Goal: Find specific page/section: Find specific page/section

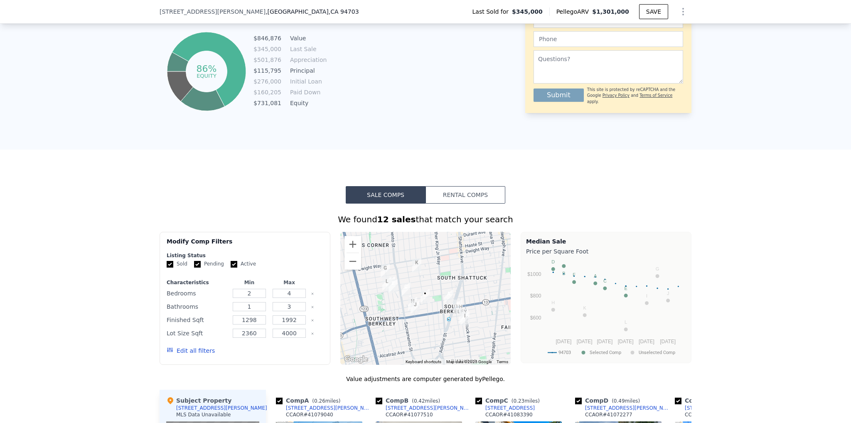
scroll to position [703, 0]
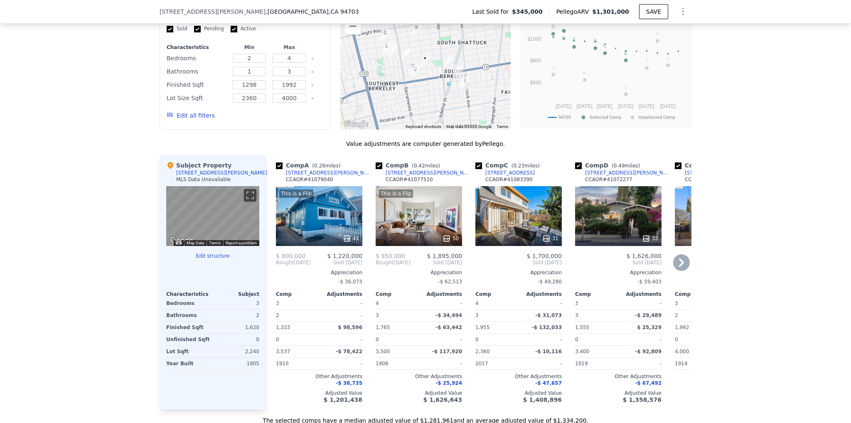
click at [679, 267] on icon at bounding box center [681, 262] width 5 height 8
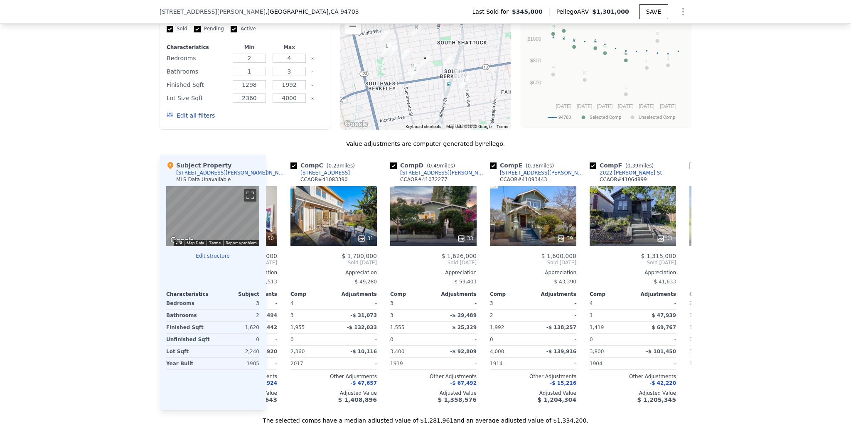
scroll to position [0, 199]
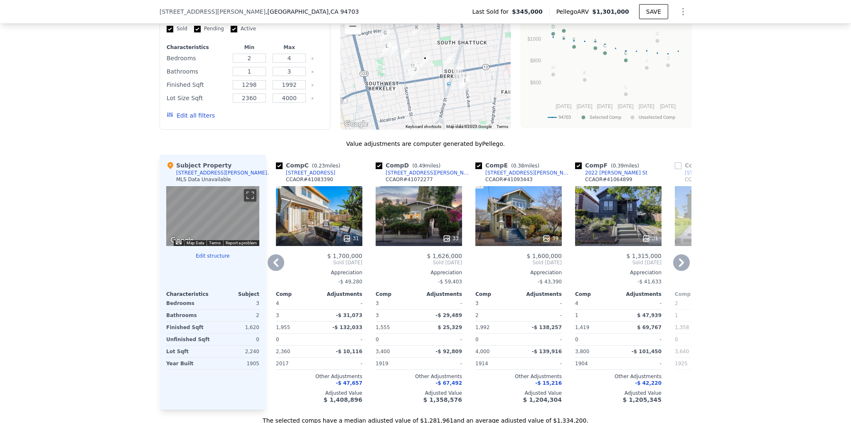
click at [679, 267] on icon at bounding box center [681, 262] width 5 height 8
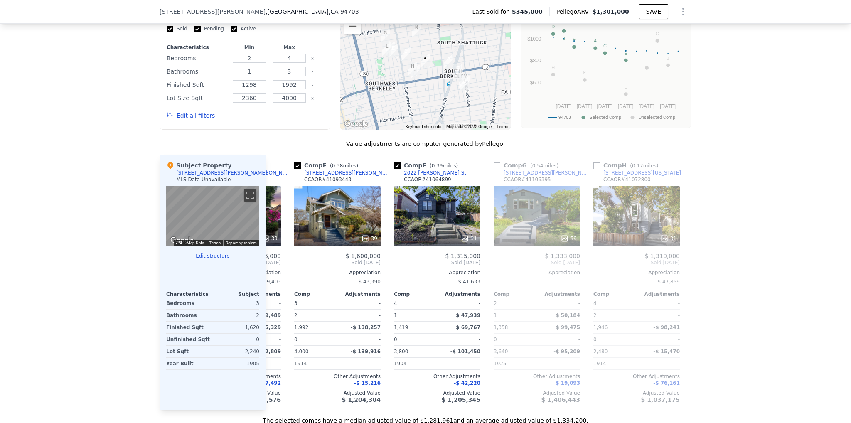
scroll to position [0, 399]
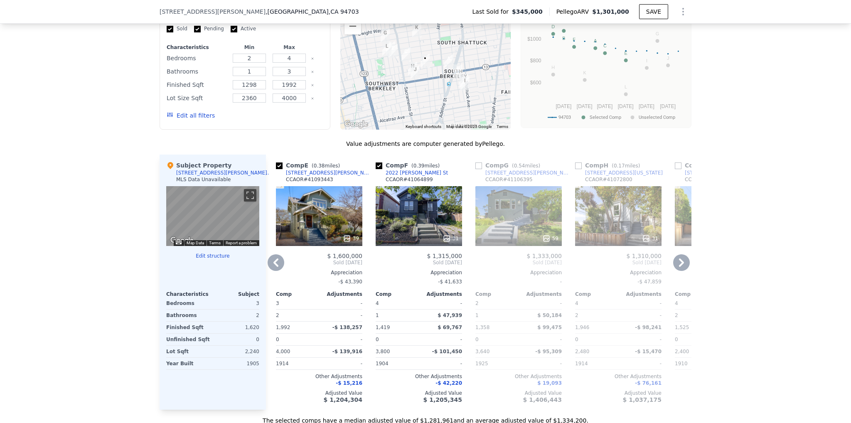
click at [679, 267] on icon at bounding box center [681, 262] width 5 height 8
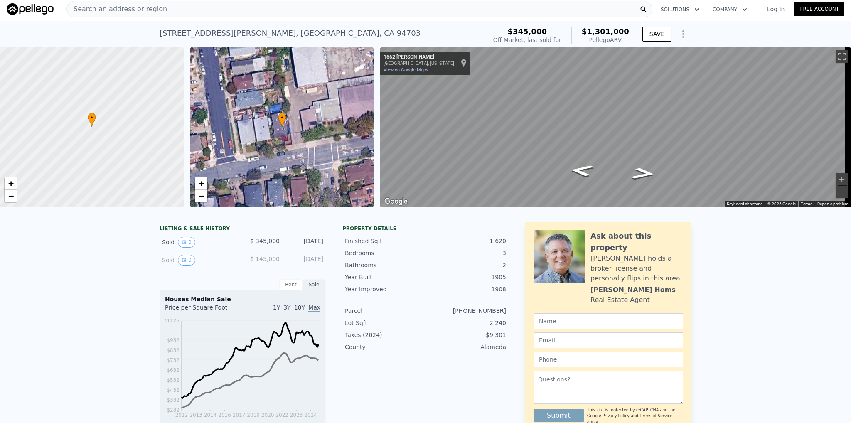
scroll to position [0, 0]
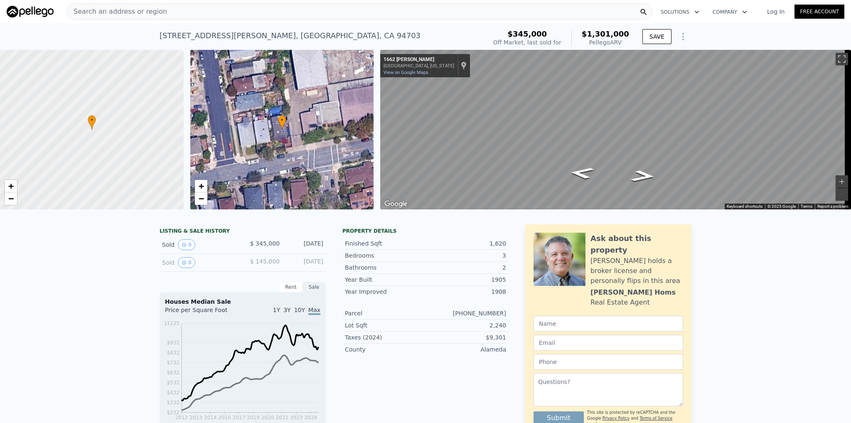
click at [147, 11] on span "Search an address or region" at bounding box center [117, 12] width 100 height 10
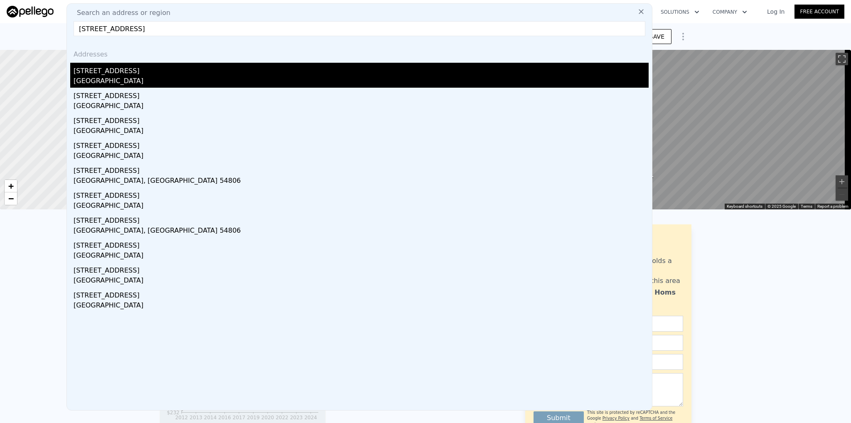
type input "[STREET_ADDRESS]"
click at [111, 71] on div "[STREET_ADDRESS]" at bounding box center [361, 69] width 575 height 13
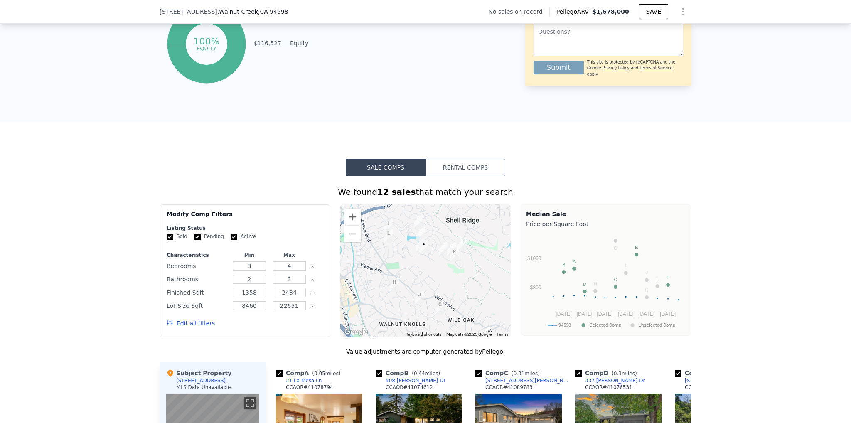
scroll to position [703, 0]
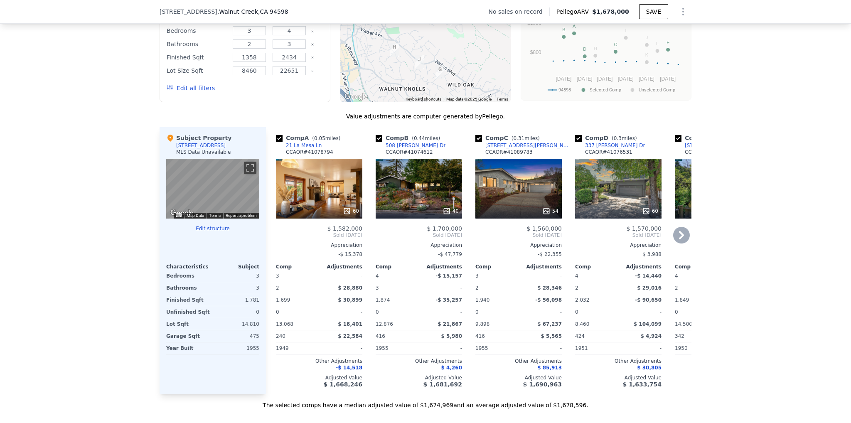
click at [678, 236] on icon at bounding box center [681, 235] width 17 height 17
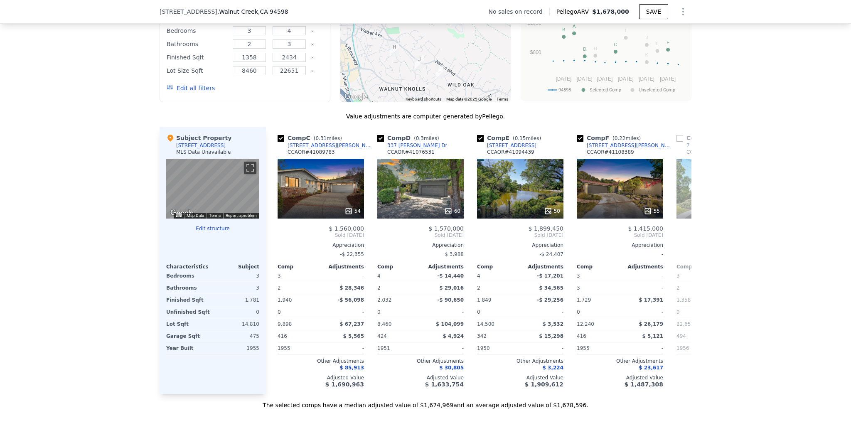
scroll to position [0, 199]
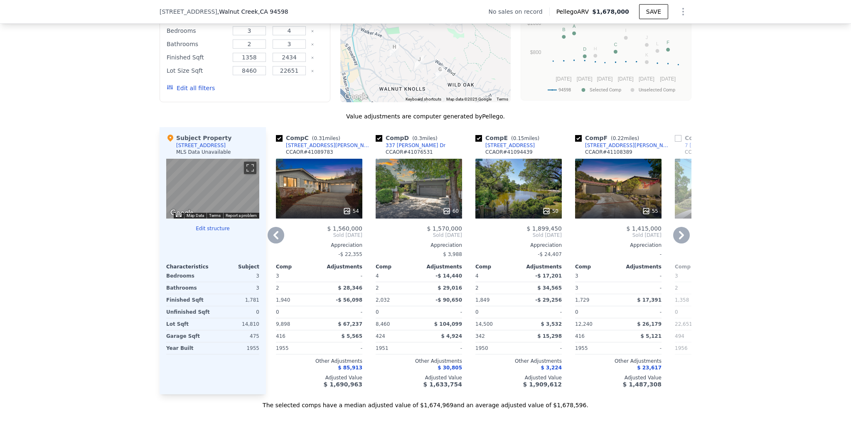
click at [680, 239] on icon at bounding box center [681, 235] width 5 height 8
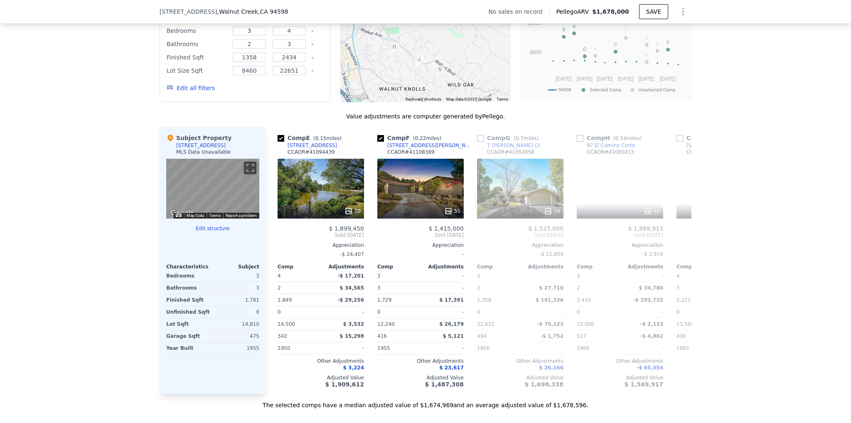
scroll to position [0, 399]
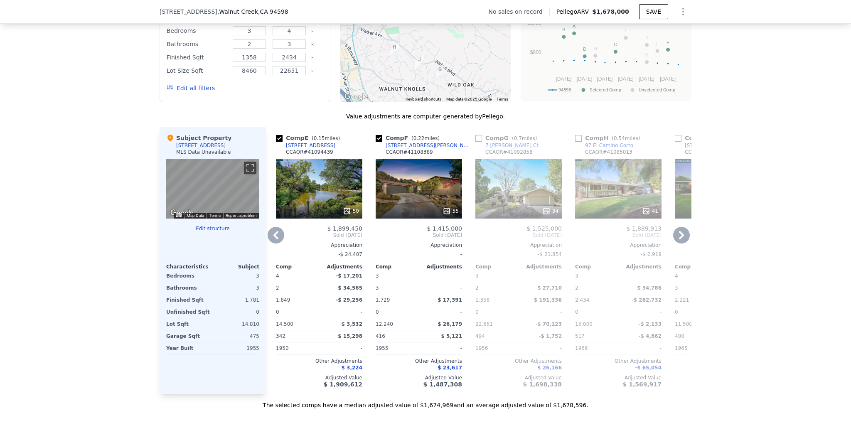
click at [680, 239] on icon at bounding box center [681, 235] width 5 height 8
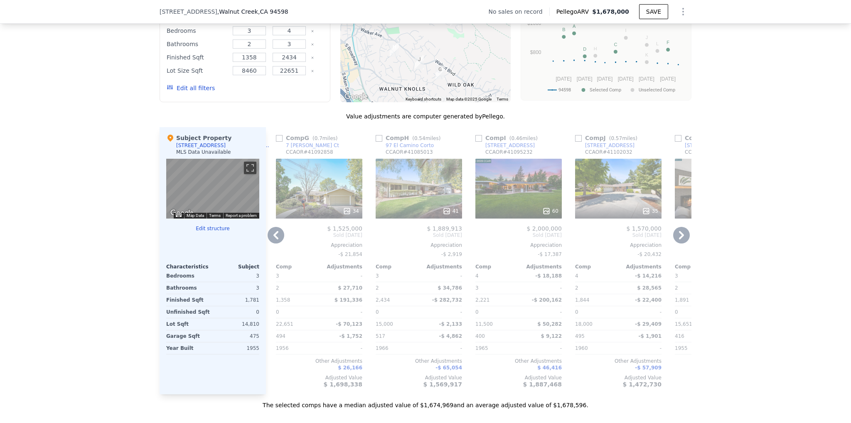
scroll to position [468, 0]
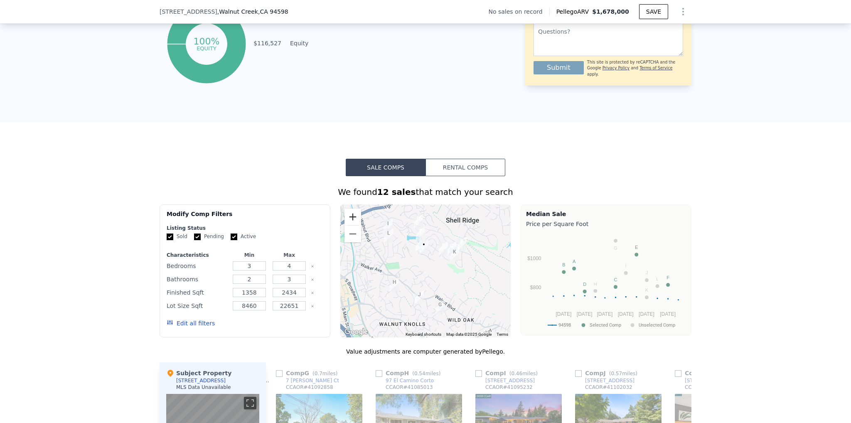
click at [351, 221] on button "Zoom in" at bounding box center [352, 217] width 17 height 17
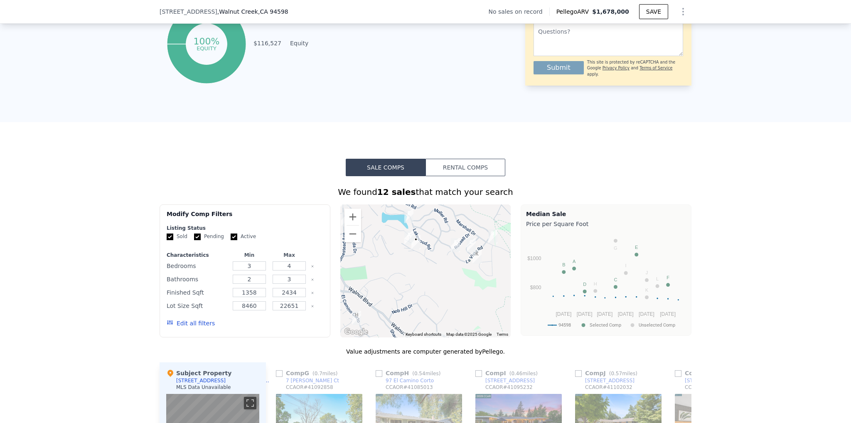
drag, startPoint x: 440, startPoint y: 258, endPoint x: 434, endPoint y: 272, distance: 15.1
click at [434, 272] on div at bounding box center [425, 270] width 171 height 133
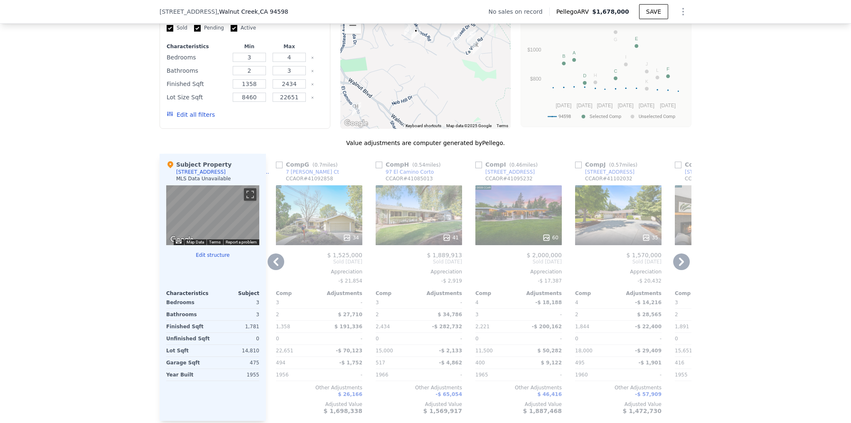
scroll to position [703, 0]
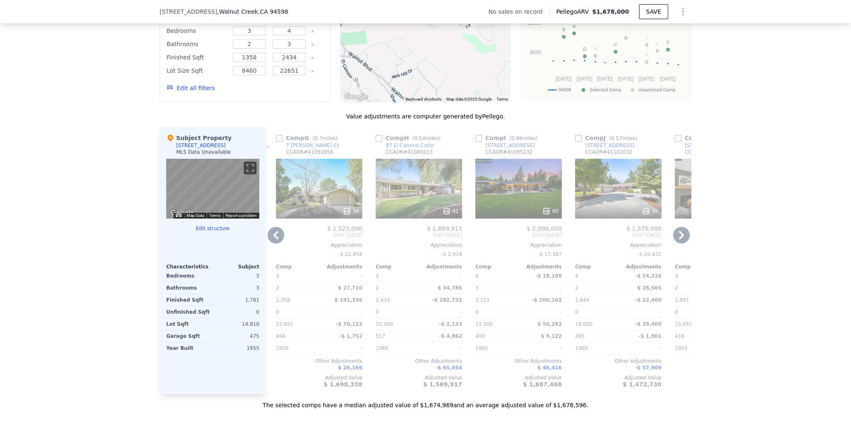
click at [271, 243] on icon at bounding box center [276, 235] width 17 height 17
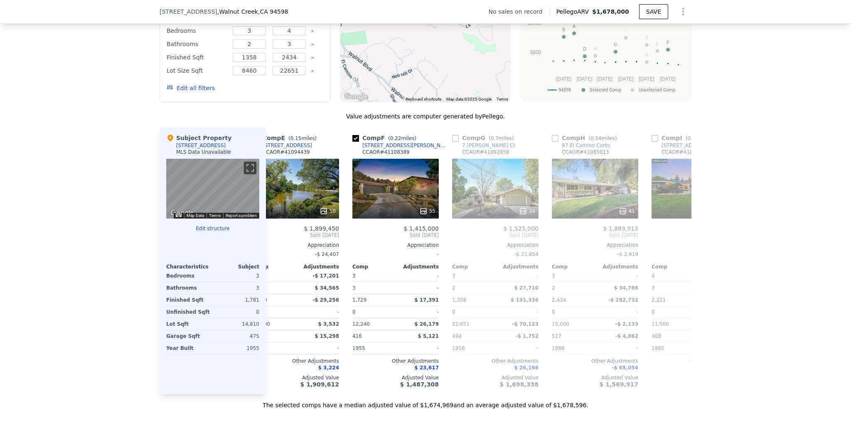
scroll to position [0, 399]
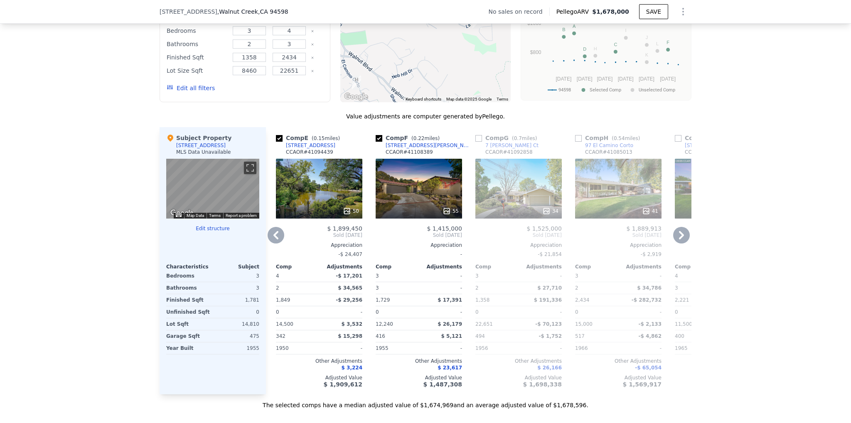
click at [420, 202] on div "55" at bounding box center [419, 189] width 86 height 60
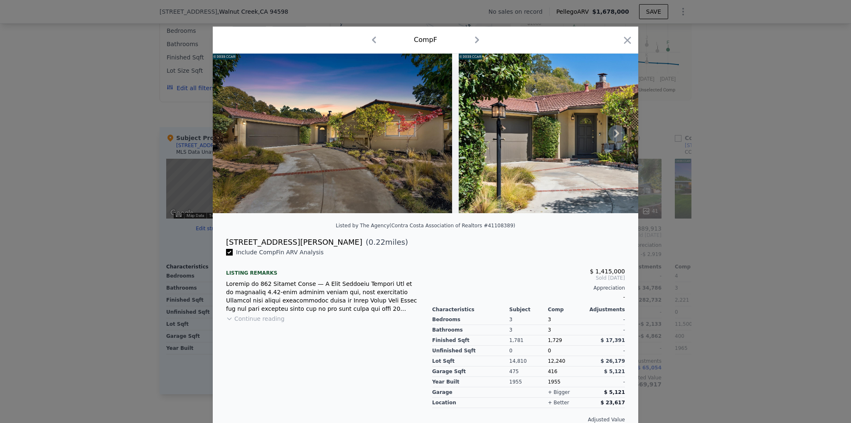
click at [614, 138] on icon at bounding box center [616, 133] width 5 height 8
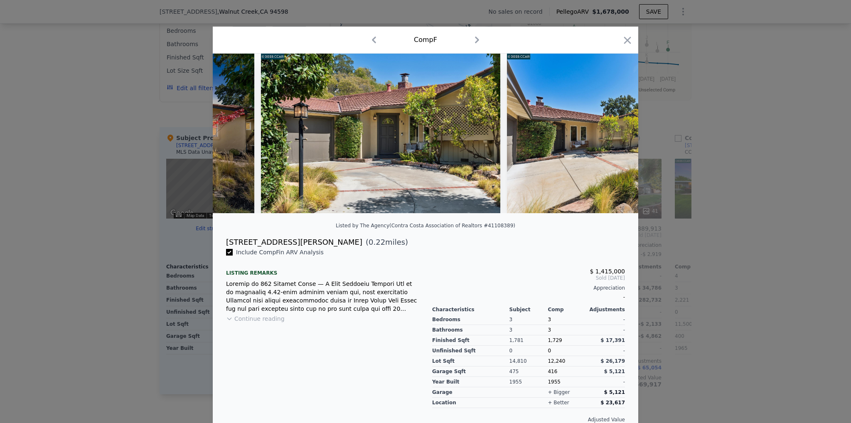
scroll to position [0, 199]
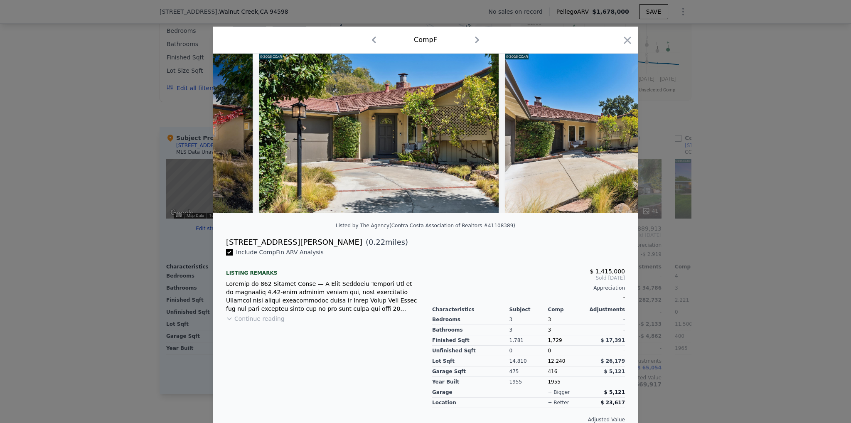
click at [613, 139] on img at bounding box center [624, 134] width 239 height 160
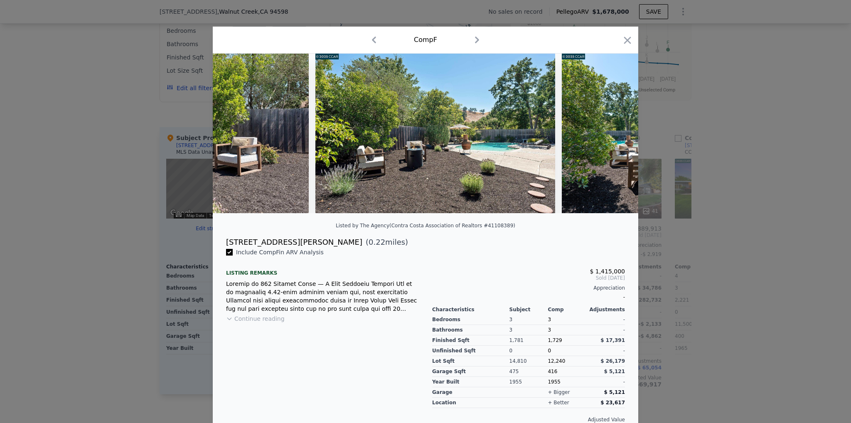
scroll to position [0, 12992]
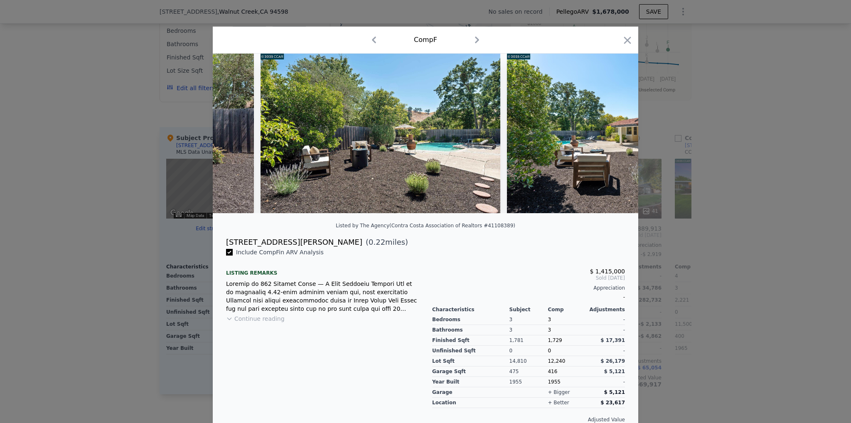
click at [45, 274] on div at bounding box center [425, 211] width 851 height 423
